Goal: Information Seeking & Learning: Learn about a topic

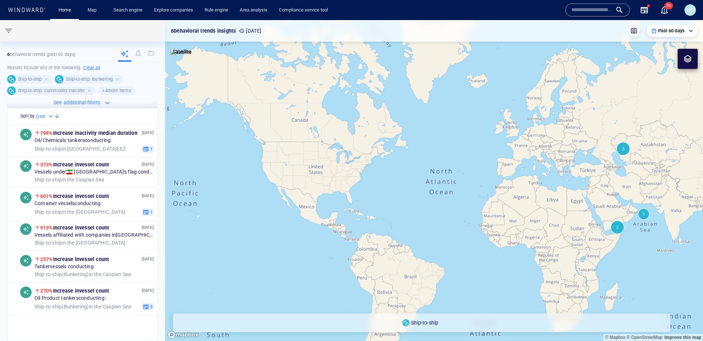
click at [580, 10] on input "text" at bounding box center [591, 10] width 41 height 11
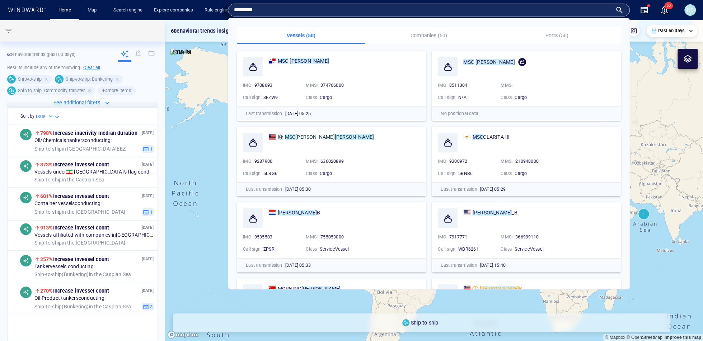
type input "*********"
click at [299, 61] on mark "CLARA" at bounding box center [309, 61] width 39 height 6
click at [289, 62] on canvas "Map" at bounding box center [434, 180] width 538 height 321
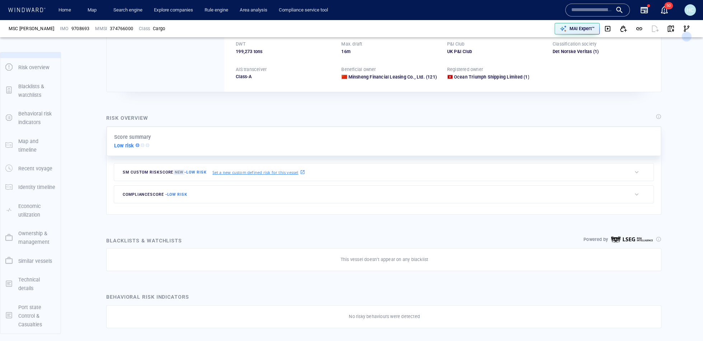
scroll to position [88, 0]
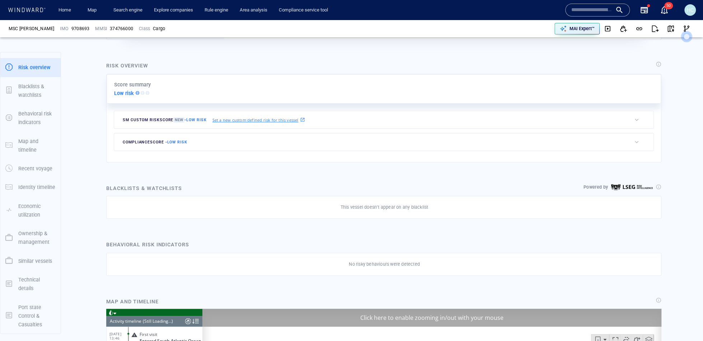
scroll to position [5039, 0]
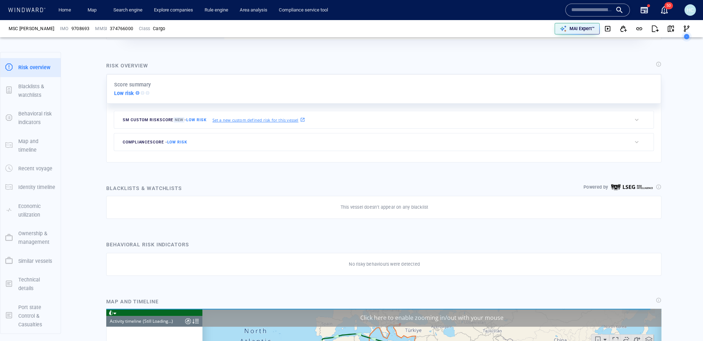
click at [214, 144] on div "compliance score - Low risk" at bounding box center [372, 141] width 517 height 17
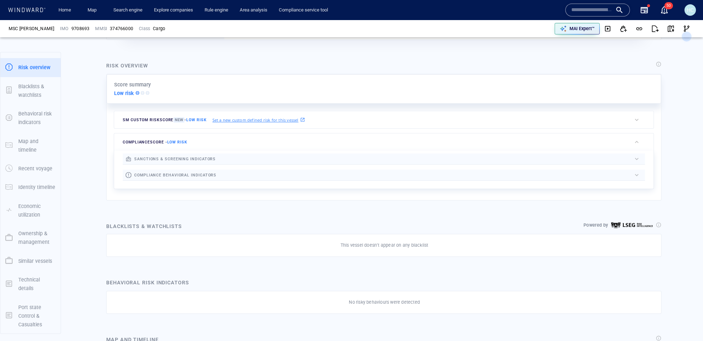
click at [220, 173] on div at bounding box center [423, 175] width 415 height 8
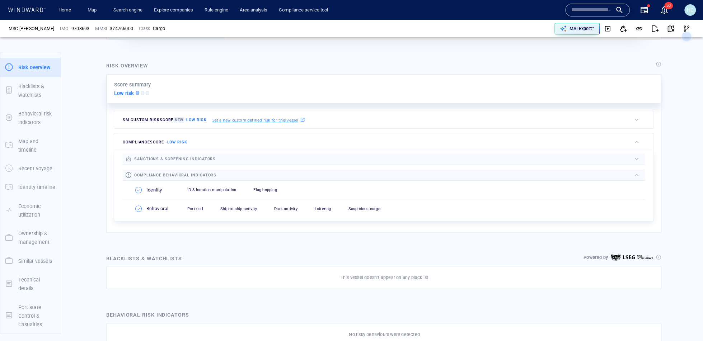
click at [163, 173] on span "compliance behavioral indicators" at bounding box center [175, 175] width 82 height 5
